Goal: Task Accomplishment & Management: Manage account settings

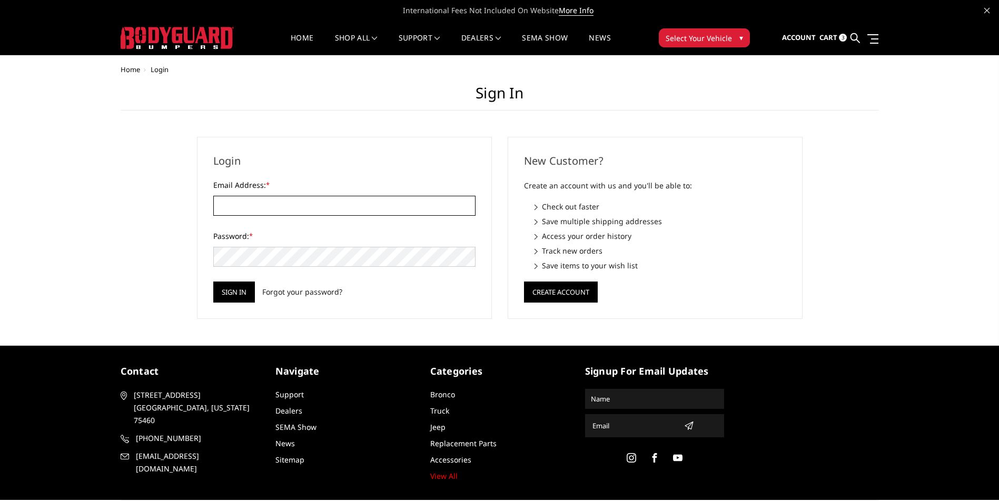
click at [224, 206] on input "Email Address: *" at bounding box center [344, 206] width 262 height 20
type input "[EMAIL_ADDRESS][DOMAIN_NAME]"
click at [232, 290] on input "Sign in" at bounding box center [234, 292] width 42 height 21
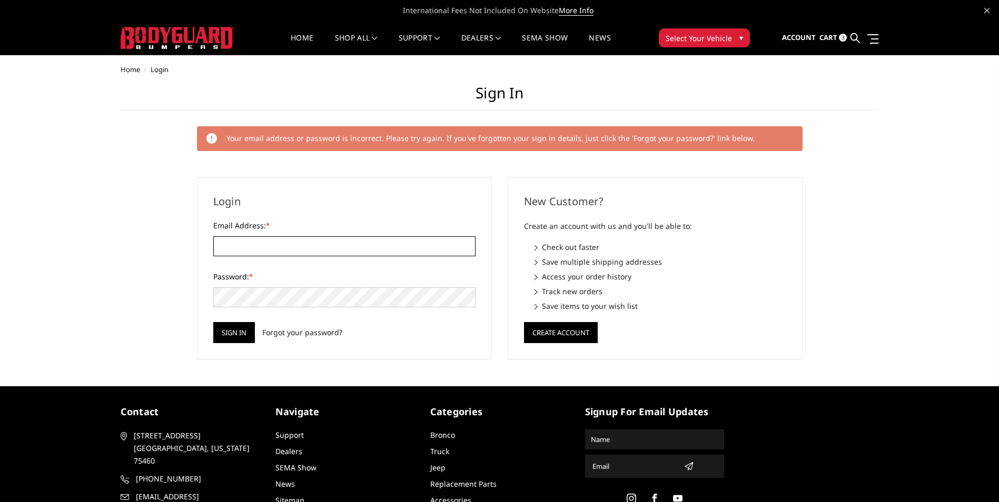
click at [246, 246] on input "Email Address: *" at bounding box center [344, 246] width 262 height 20
click at [255, 244] on input "[EMAIL_ADDRESS][DOMAIN_NAME]" at bounding box center [344, 246] width 262 height 20
type input "[PERSON_NAME][EMAIL_ADDRESS][DOMAIN_NAME]"
click at [233, 329] on input "Sign in" at bounding box center [234, 332] width 42 height 21
